Goal: Transaction & Acquisition: Purchase product/service

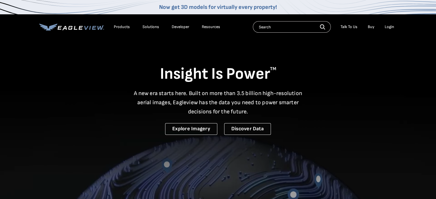
click at [393, 23] on li "Login" at bounding box center [389, 27] width 15 height 9
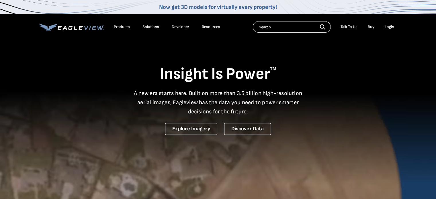
click at [393, 23] on li "Login" at bounding box center [389, 27] width 15 height 9
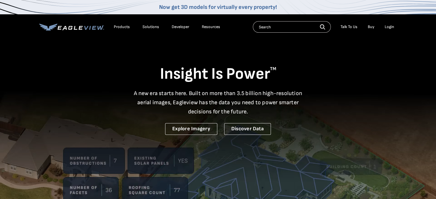
click at [392, 26] on div "Login" at bounding box center [389, 26] width 9 height 5
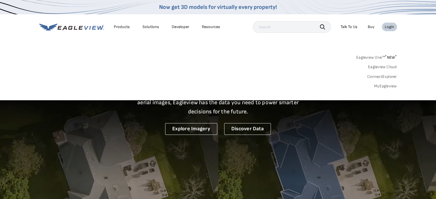
click at [373, 58] on link "Eagleview One™ * NEW *" at bounding box center [377, 56] width 41 height 7
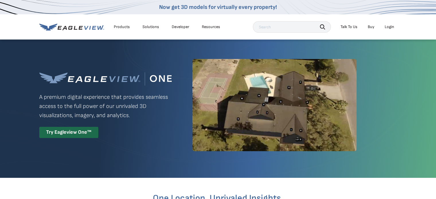
click at [392, 27] on div "Login" at bounding box center [389, 26] width 9 height 5
click at [393, 26] on div "Login" at bounding box center [389, 26] width 9 height 5
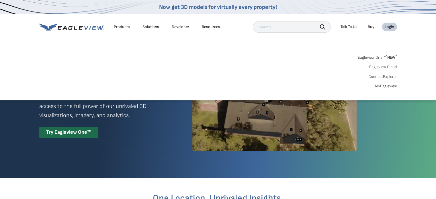
click at [389, 86] on link "MyEagleview" at bounding box center [386, 86] width 22 height 5
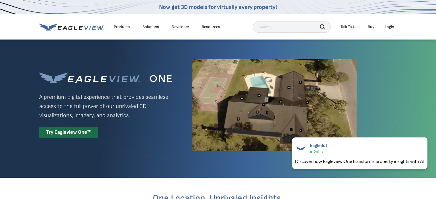
click at [396, 28] on li "Login" at bounding box center [389, 27] width 15 height 9
click at [394, 28] on li "Login" at bounding box center [389, 27] width 15 height 9
click at [393, 27] on div "Login" at bounding box center [389, 26] width 9 height 5
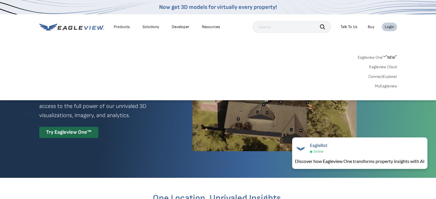
click at [390, 88] on link "MyEagleview" at bounding box center [386, 86] width 22 height 5
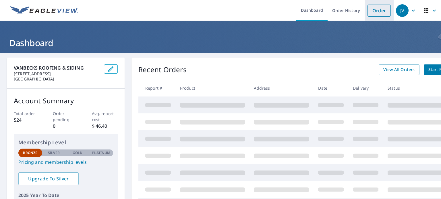
click at [382, 13] on link "Order" at bounding box center [378, 11] width 23 height 12
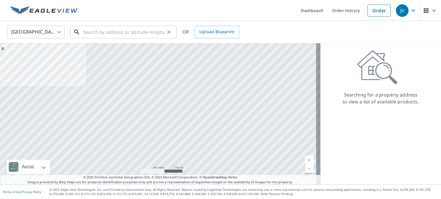
click at [116, 31] on input "text" at bounding box center [124, 32] width 82 height 16
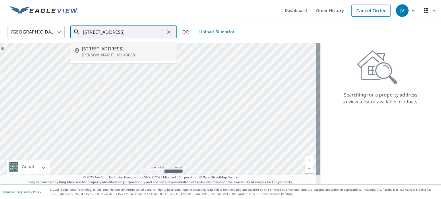
click at [81, 53] on icon at bounding box center [78, 51] width 7 height 7
type input "9451 43rd St S Scotts, MI 49088"
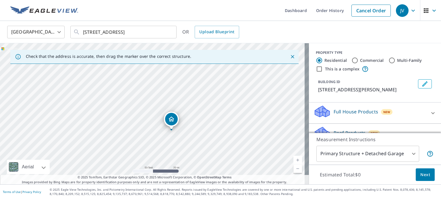
drag, startPoint x: 161, startPoint y: 111, endPoint x: 180, endPoint y: 128, distance: 25.2
click at [180, 128] on div "9451 43rd St S Scotts, MI 49088" at bounding box center [154, 113] width 309 height 141
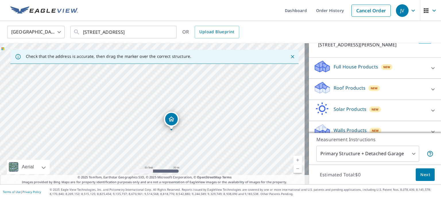
scroll to position [54, 0]
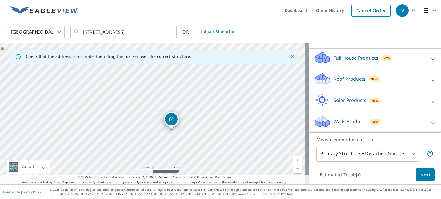
click at [359, 76] on p "Roof Products" at bounding box center [349, 79] width 32 height 7
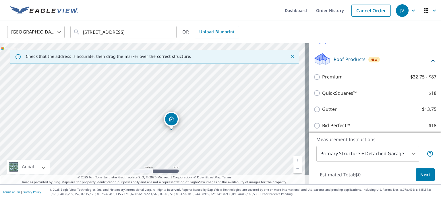
scroll to position [83, 0]
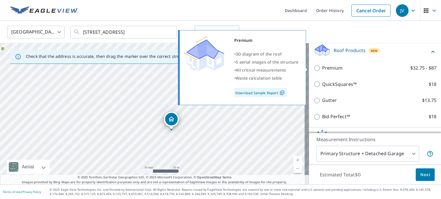
click at [322, 68] on p "Premium" at bounding box center [332, 68] width 20 height 7
click at [318, 68] on input "Premium $32.75 - $87" at bounding box center [317, 68] width 9 height 7
checkbox input "true"
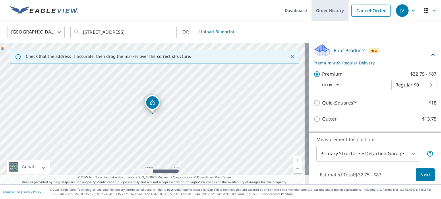
click at [325, 6] on link "Order History" at bounding box center [329, 10] width 37 height 21
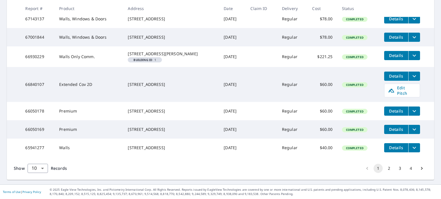
scroll to position [201, 0]
click at [388, 129] on span "Details" at bounding box center [395, 129] width 17 height 5
click at [411, 126] on icon "filesDropdownBtn-66050169" at bounding box center [414, 129] width 7 height 7
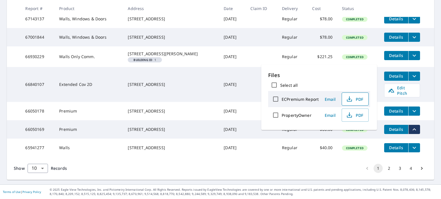
click at [356, 102] on span "PDF" at bounding box center [354, 99] width 18 height 7
click at [261, 171] on div "Show 10 10 ​ Records 1 2 3 4" at bounding box center [220, 168] width 427 height 23
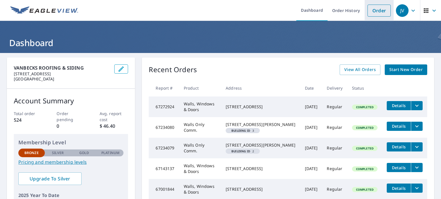
click at [375, 15] on link "Order" at bounding box center [378, 11] width 23 height 12
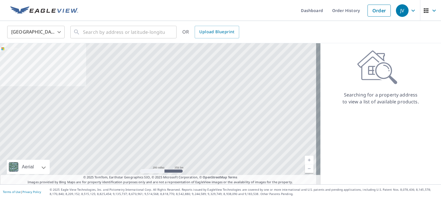
click at [125, 42] on div "United States US ​ ​ OR Upload Blueprint" at bounding box center [220, 32] width 441 height 22
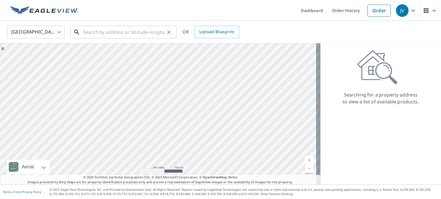
click at [122, 30] on input "text" at bounding box center [124, 32] width 82 height 16
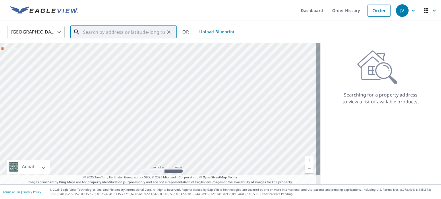
click at [122, 30] on input "text" at bounding box center [124, 32] width 82 height 16
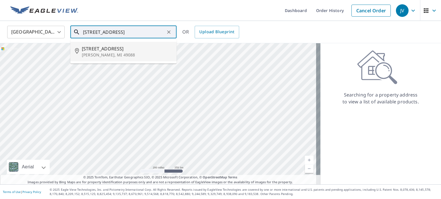
click at [113, 54] on p "Scotts, MI 49088" at bounding box center [127, 55] width 90 height 6
type input "9451 43rd St S Scotts, MI 49088"
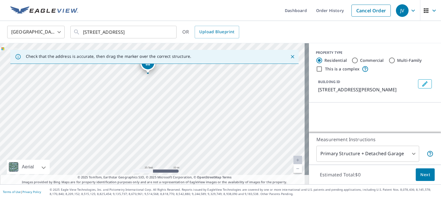
drag, startPoint x: 156, startPoint y: 112, endPoint x: 177, endPoint y: 123, distance: 23.7
click at [177, 126] on div "9451 43rd St S Scotts, MI 49088" at bounding box center [154, 113] width 309 height 141
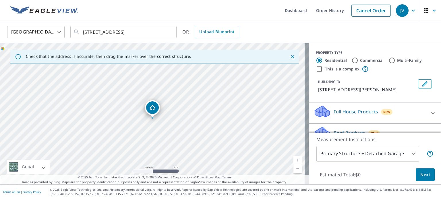
drag, startPoint x: 150, startPoint y: 109, endPoint x: 149, endPoint y: 112, distance: 3.9
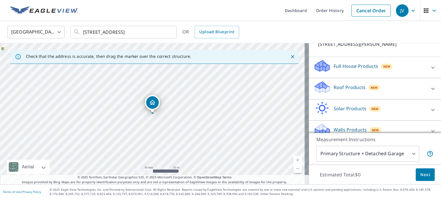
scroll to position [54, 0]
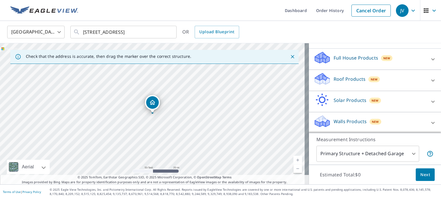
click at [377, 82] on div "Roof Products New" at bounding box center [369, 80] width 112 height 16
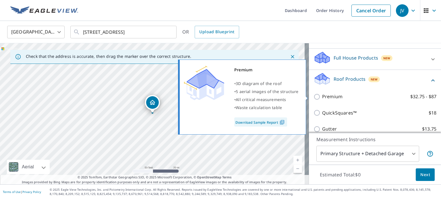
click at [350, 97] on label "Premium $32.75 - $87" at bounding box center [379, 96] width 114 height 7
click at [322, 97] on input "Premium $32.75 - $87" at bounding box center [317, 97] width 9 height 7
checkbox input "true"
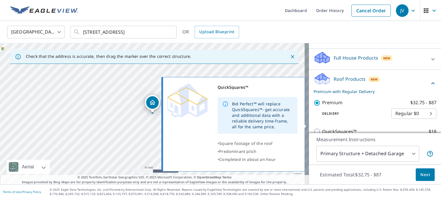
scroll to position [83, 0]
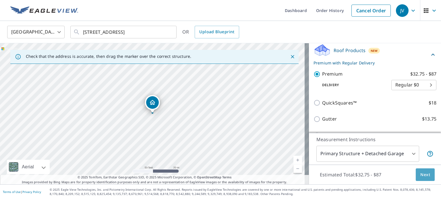
click at [424, 176] on span "Next" at bounding box center [425, 175] width 10 height 7
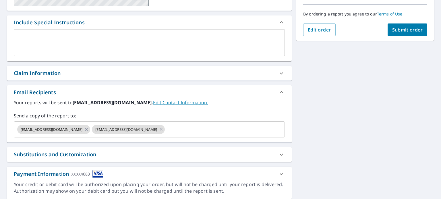
scroll to position [133, 0]
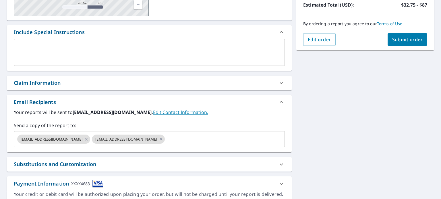
click at [402, 42] on span "Submit order" at bounding box center [407, 39] width 31 height 6
checkbox input "true"
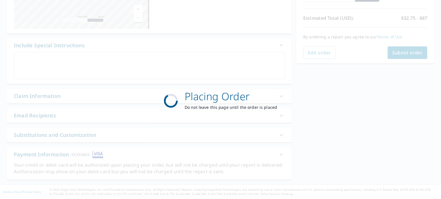
scroll to position [119, 0]
